Goal: Information Seeking & Learning: Find specific fact

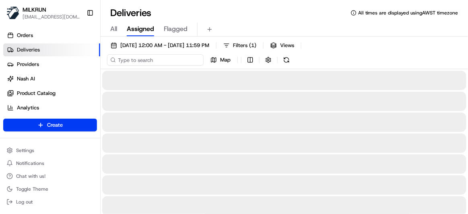
click at [152, 56] on input at bounding box center [155, 59] width 97 height 11
paste input "afded182-d0e4-4a52-bebd-1448b9a93353"
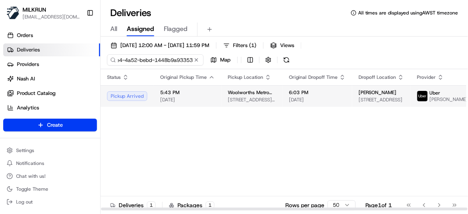
type input "afded182-d0e4-4a52-bebd-1448b9a93353"
click at [191, 103] on span "[DATE]" at bounding box center [187, 100] width 55 height 6
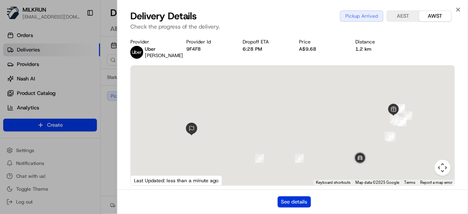
click at [294, 199] on button "See details" at bounding box center [293, 201] width 33 height 11
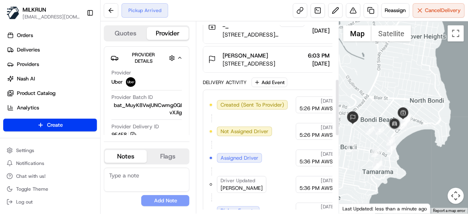
scroll to position [163, 0]
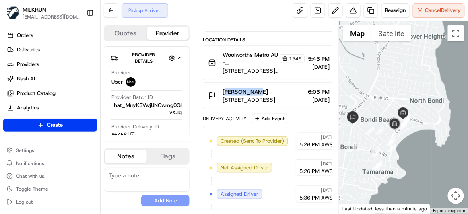
drag, startPoint x: 219, startPoint y: 96, endPoint x: 257, endPoint y: 97, distance: 38.2
click at [257, 97] on div "Steve Swan 78 Wellington St, Bondi Beach, NSW 2026, AU" at bounding box center [241, 96] width 67 height 16
copy span "[PERSON_NAME]"
